Goal: Find specific page/section: Find specific page/section

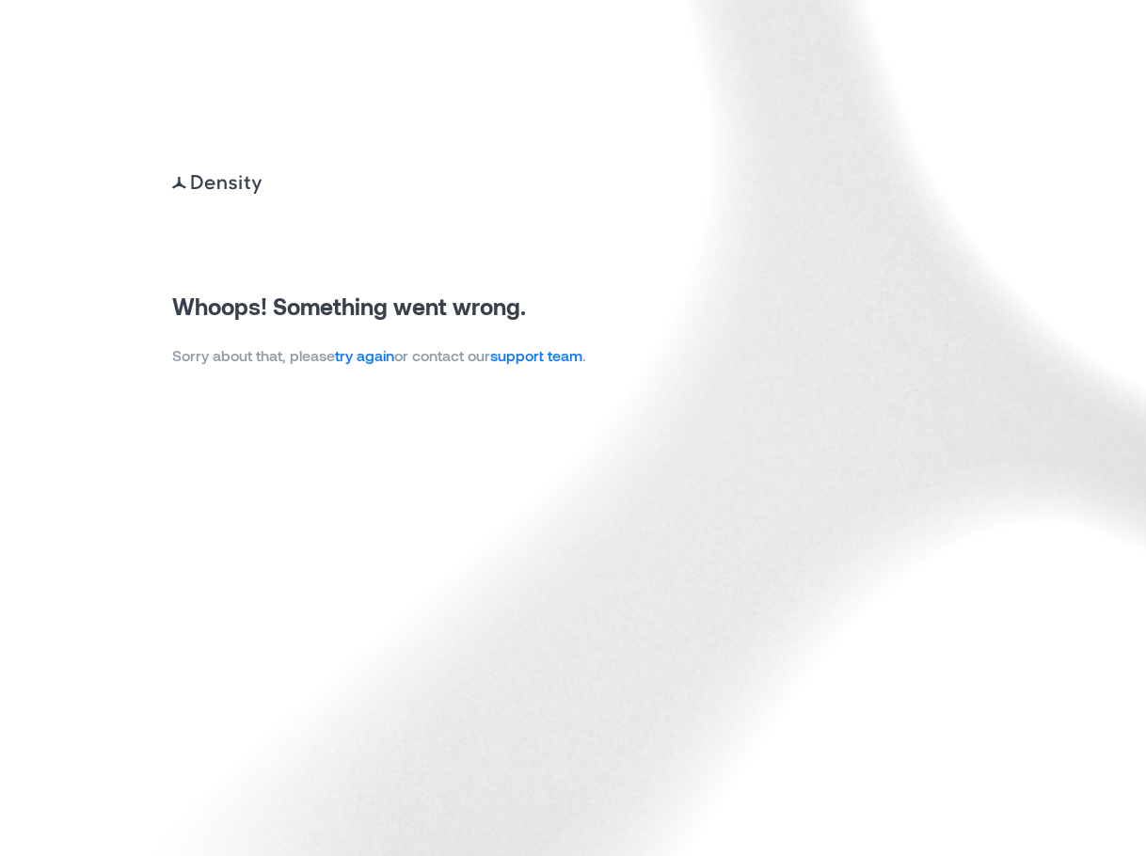
click at [358, 360] on link "try again" at bounding box center [364, 355] width 59 height 18
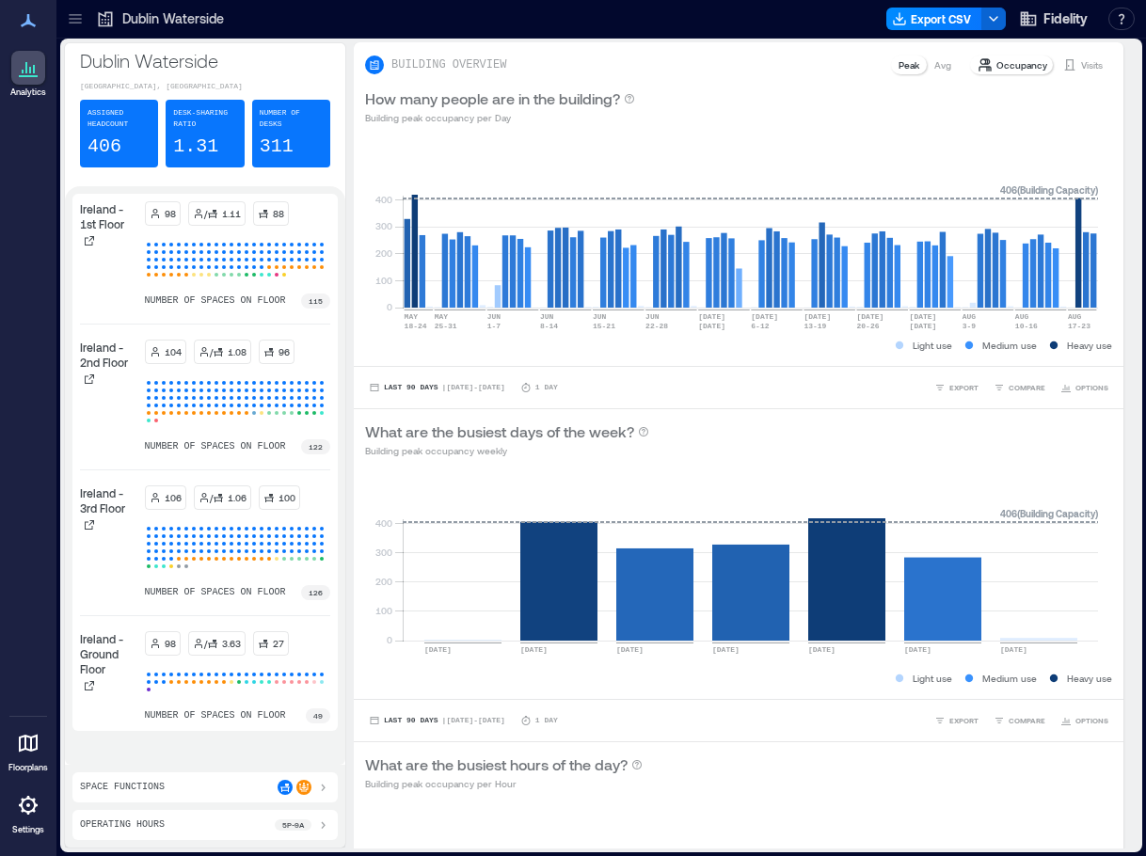
click at [172, 16] on p "Dublin Waterside" at bounding box center [173, 18] width 102 height 19
click at [77, 17] on icon at bounding box center [75, 18] width 19 height 19
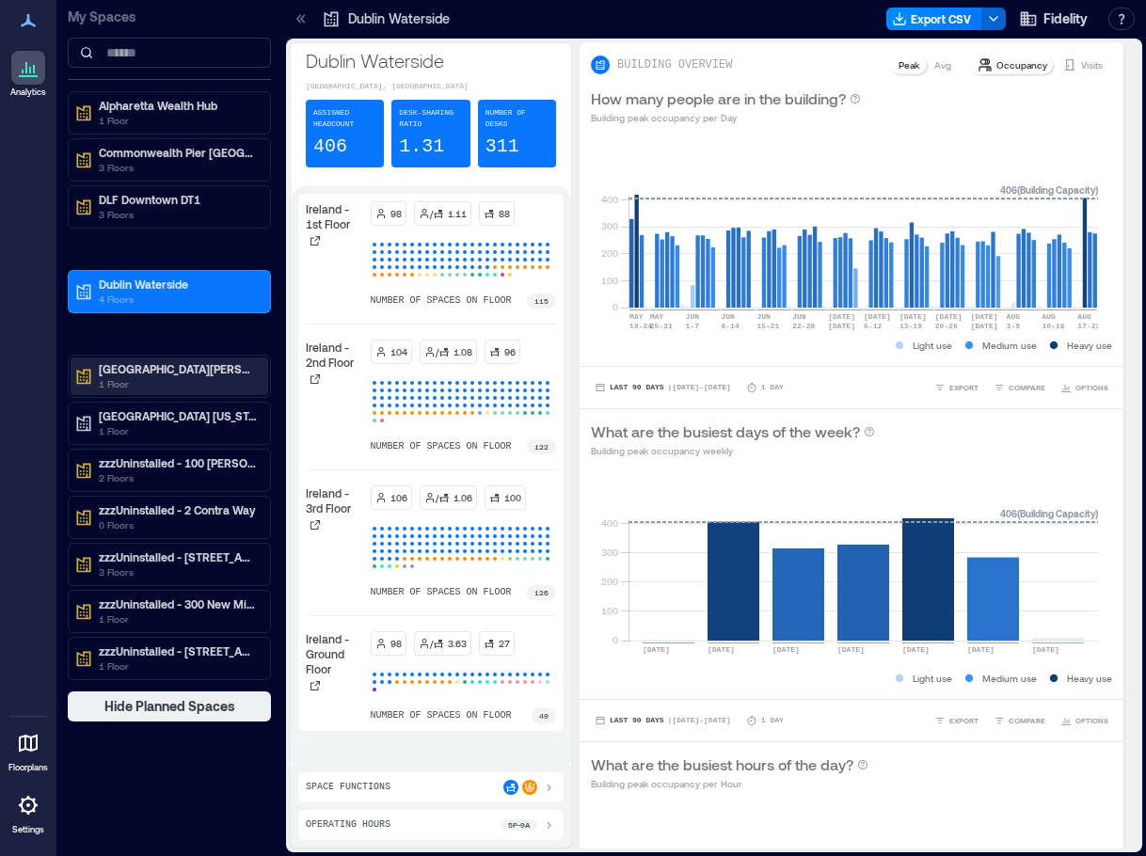
click at [150, 377] on p "1 Floor" at bounding box center [178, 383] width 158 height 15
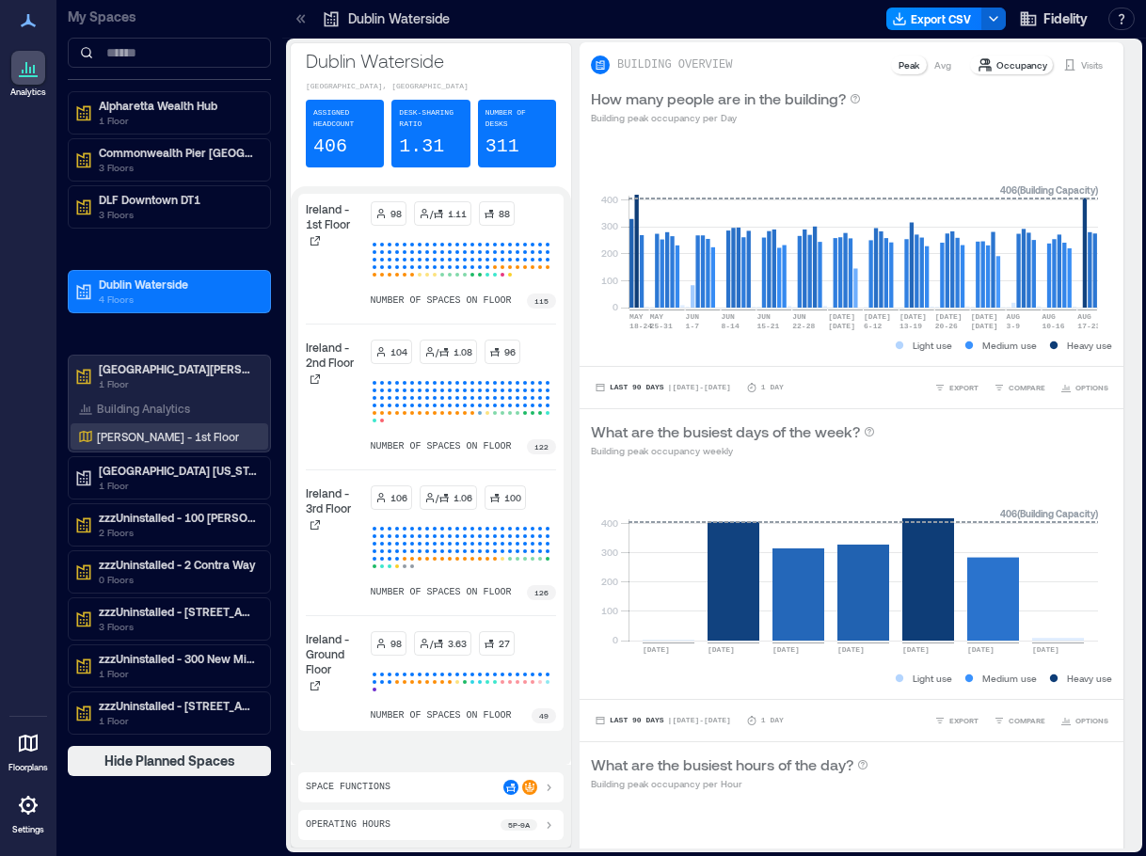
click at [143, 437] on p "[PERSON_NAME] - 1st Floor" at bounding box center [168, 436] width 142 height 15
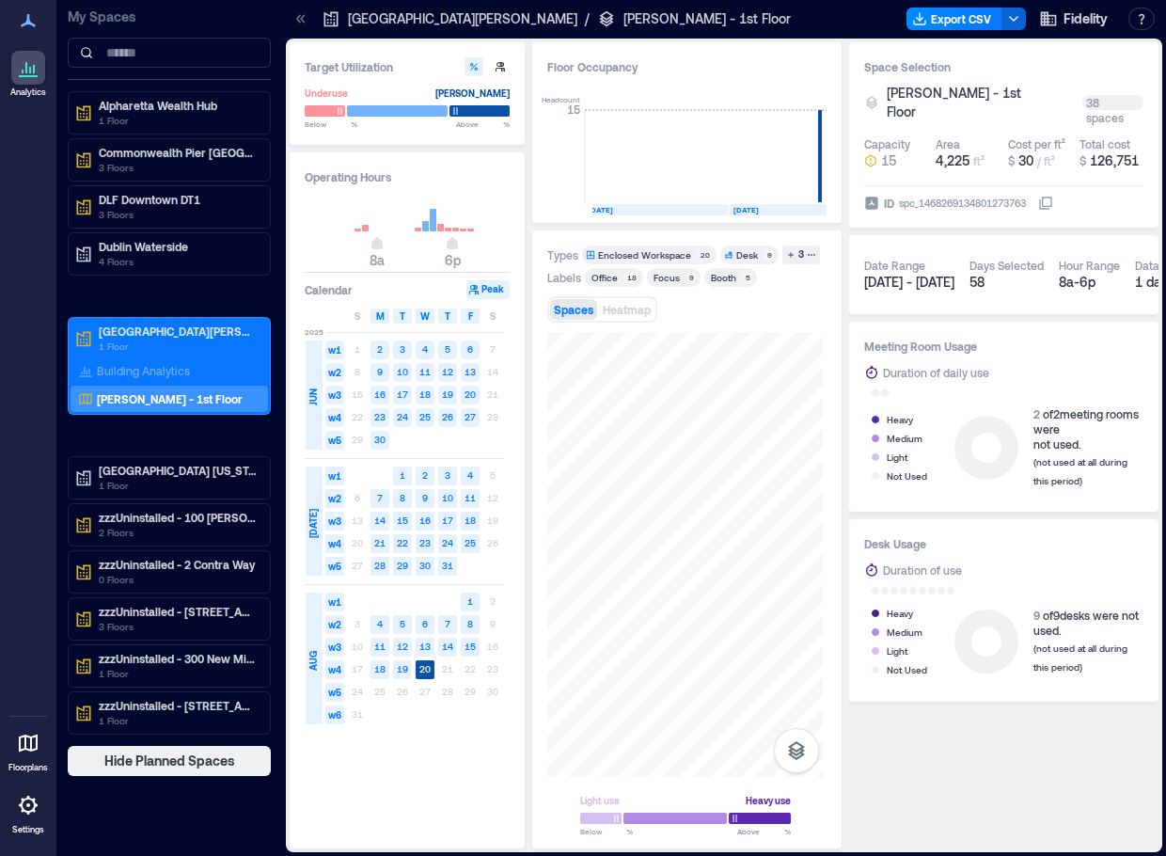
scroll to position [0, 297]
